Goal: Task Accomplishment & Management: Complete application form

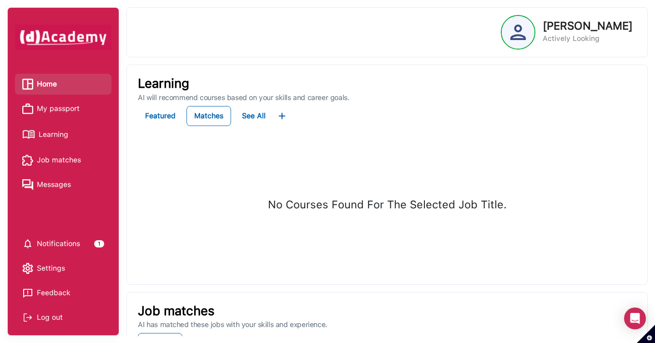
click at [74, 114] on span "My passport" at bounding box center [58, 109] width 43 height 14
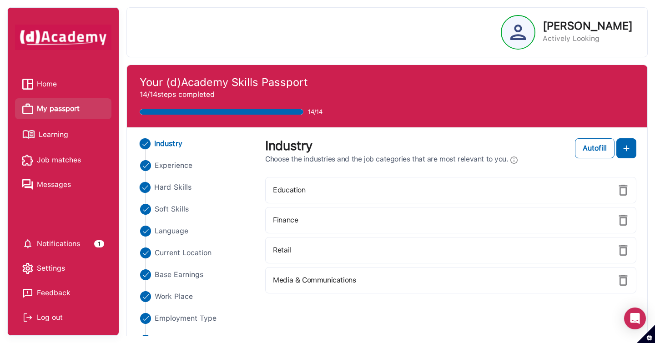
click at [165, 189] on span "Hard Skills" at bounding box center [172, 187] width 37 height 11
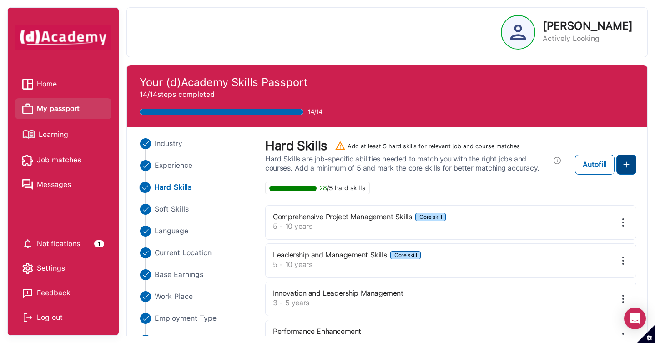
click at [627, 170] on button at bounding box center [626, 165] width 20 height 20
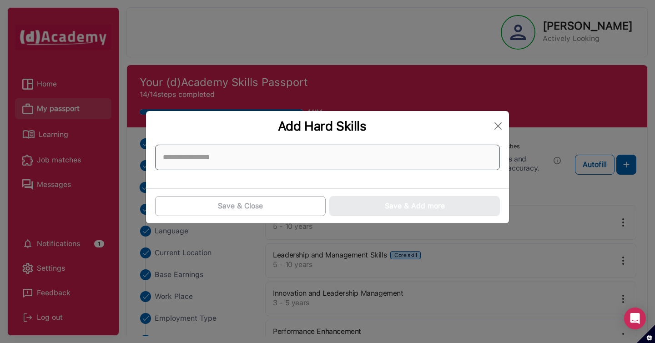
click at [440, 164] on input at bounding box center [327, 157] width 345 height 25
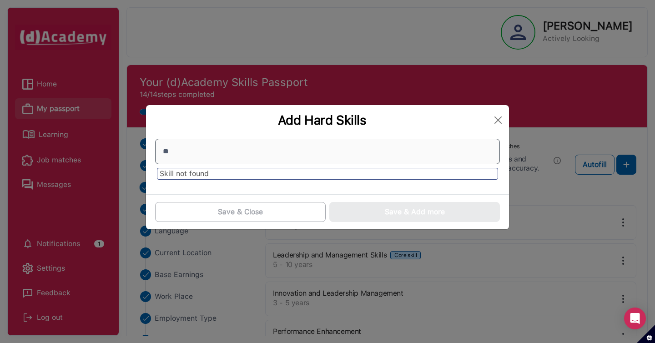
type input "*"
type input "*****"
